Goal: Check status

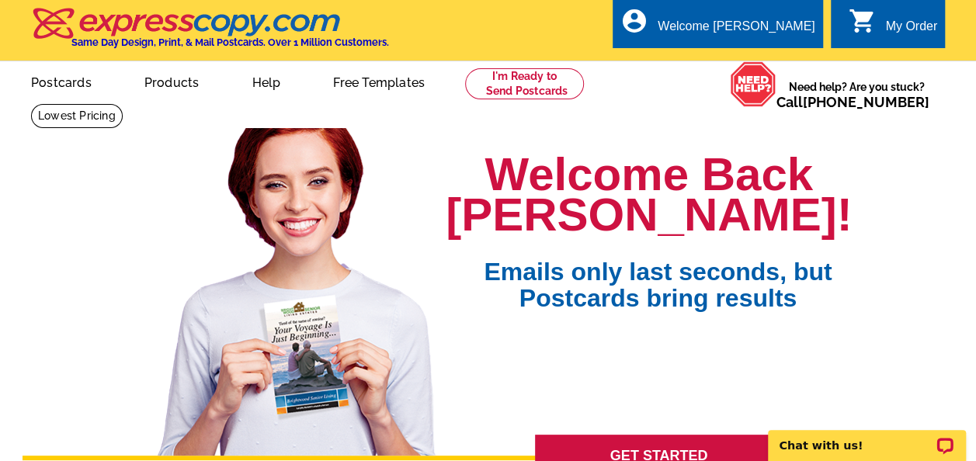
click at [888, 27] on div "My Order" at bounding box center [911, 30] width 52 height 22
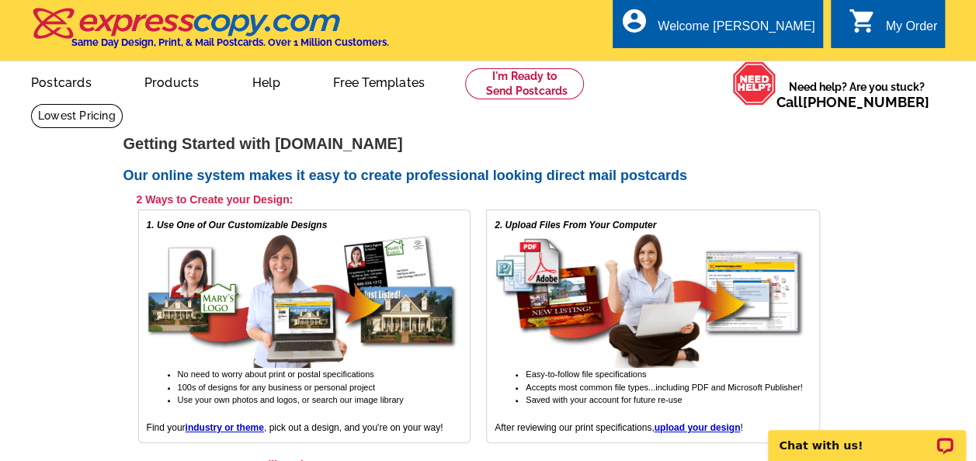
click at [887, 23] on div "My Order" at bounding box center [911, 30] width 52 height 22
click at [895, 24] on div "My Order" at bounding box center [911, 30] width 52 height 22
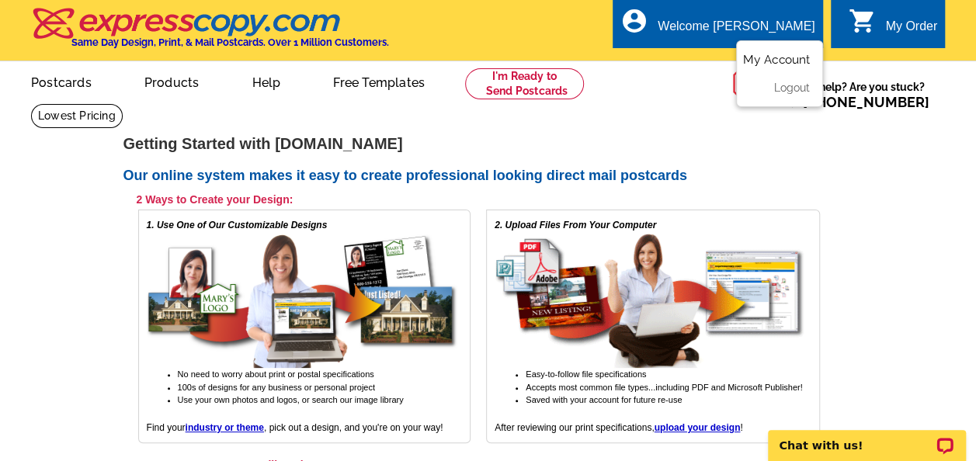
click at [773, 56] on link "My Account" at bounding box center [776, 60] width 67 height 14
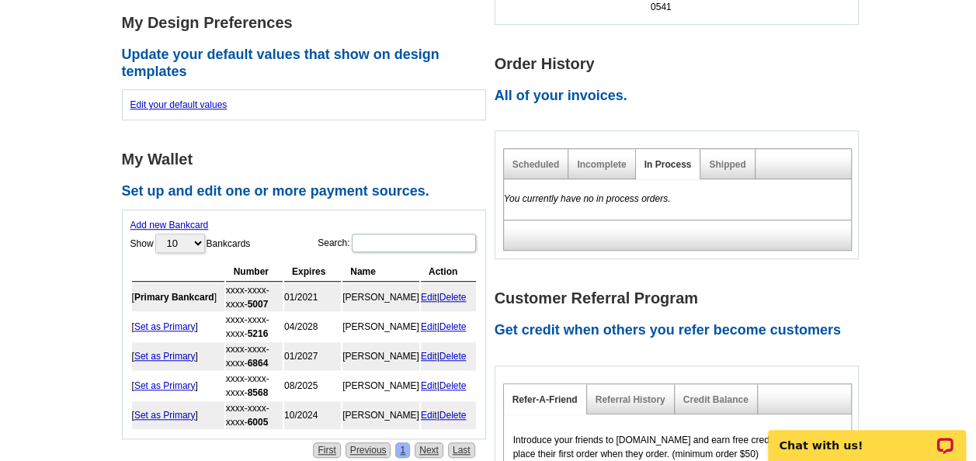
scroll to position [466, 0]
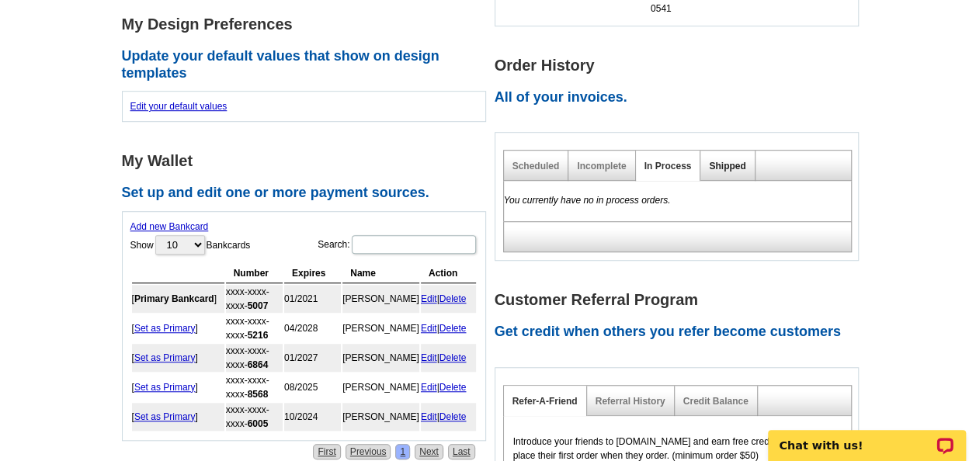
click at [735, 161] on link "Shipped" at bounding box center [727, 166] width 36 height 11
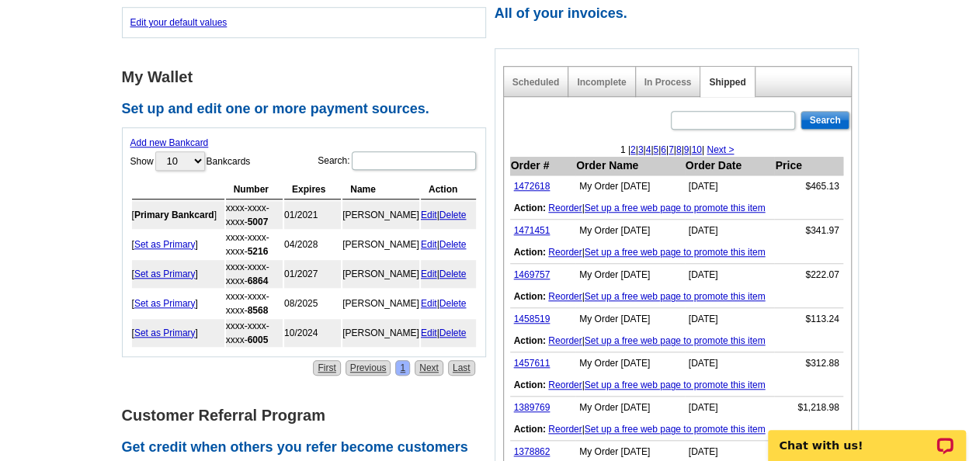
scroll to position [621, 0]
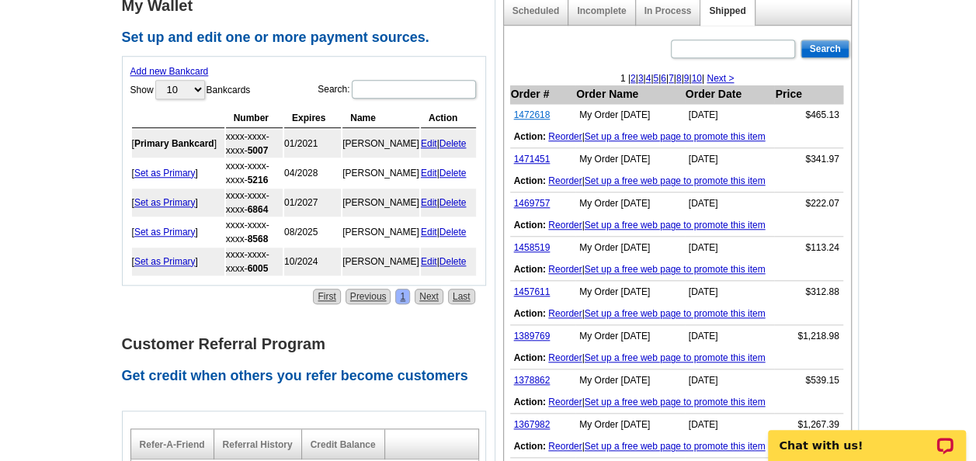
click at [534, 109] on link "1472618" at bounding box center [532, 114] width 36 height 11
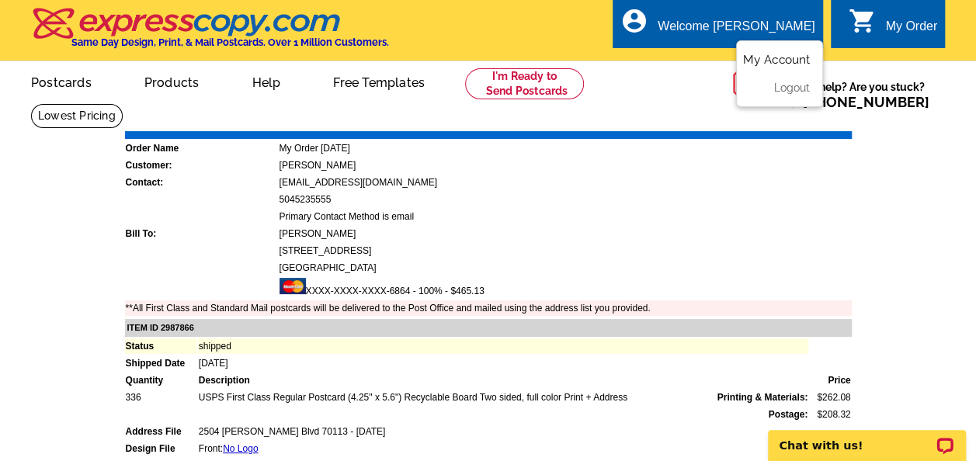
click at [755, 53] on ul "My Account Logout" at bounding box center [779, 73] width 87 height 67
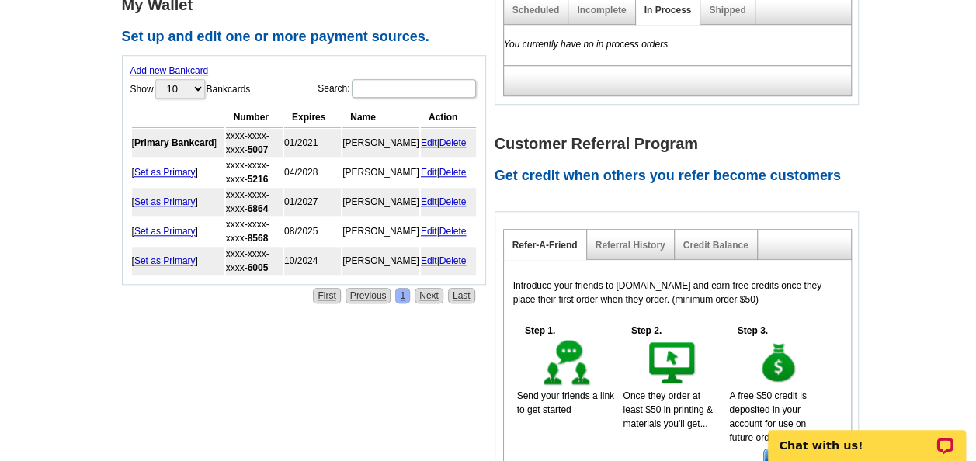
scroll to position [544, 0]
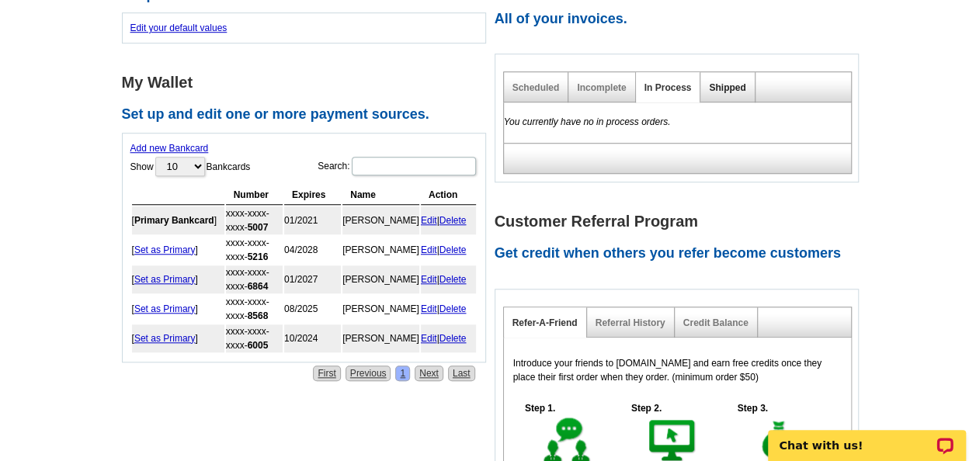
click at [725, 82] on link "Shipped" at bounding box center [727, 87] width 36 height 11
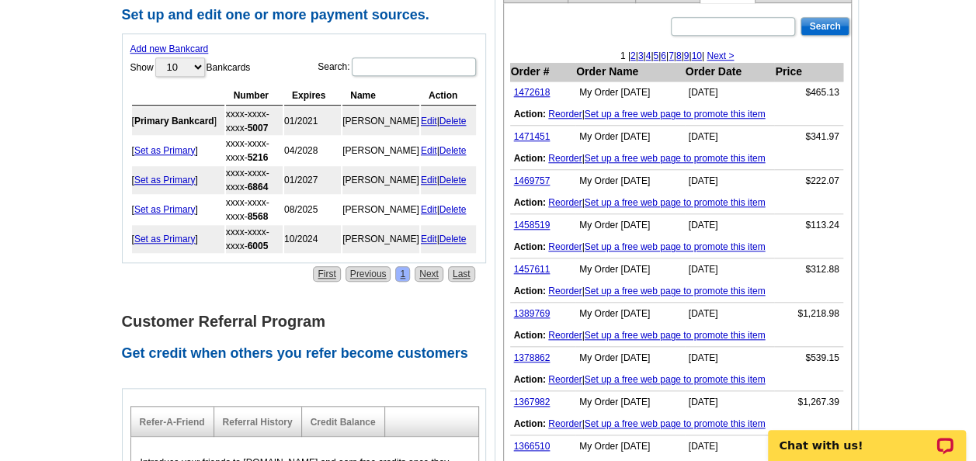
scroll to position [559, 0]
